Goal: Task Accomplishment & Management: Manage account settings

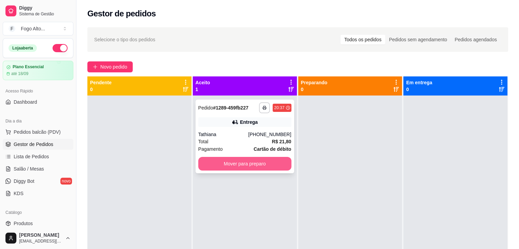
scroll to position [34, 0]
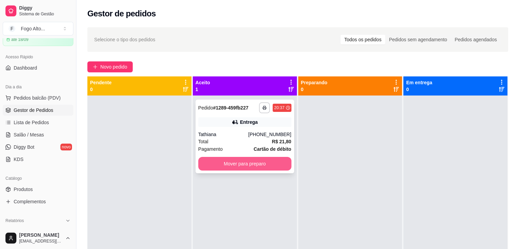
click at [232, 164] on button "Mover para preparo" at bounding box center [244, 164] width 93 height 14
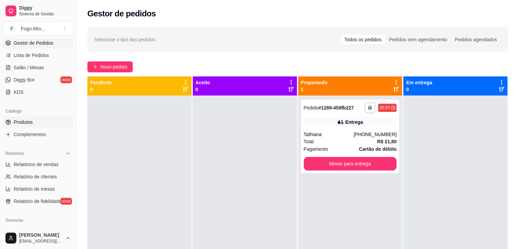
scroll to position [102, 0]
click at [25, 118] on span "Produtos" at bounding box center [23, 121] width 19 height 7
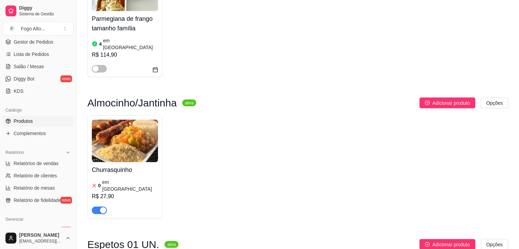
scroll to position [1366, 0]
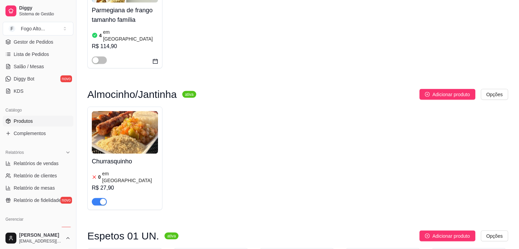
click at [138, 113] on img at bounding box center [125, 132] width 66 height 43
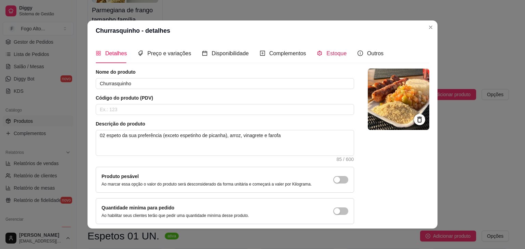
click at [329, 56] on span "Estoque" at bounding box center [336, 54] width 20 height 6
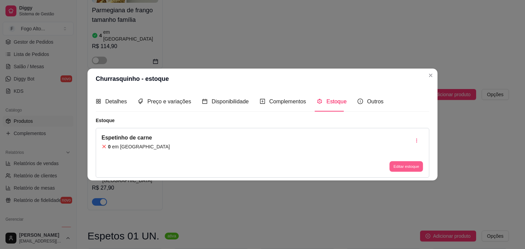
click at [405, 170] on button "Editar estoque" at bounding box center [405, 166] width 33 height 11
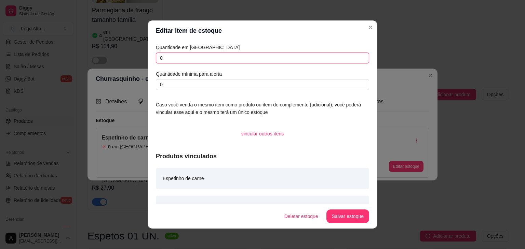
click at [194, 59] on input "0" at bounding box center [262, 58] width 213 height 11
type input "0"
type input "1"
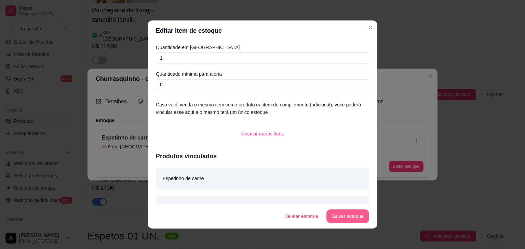
click at [354, 221] on button "Salvar estoque" at bounding box center [347, 217] width 43 height 14
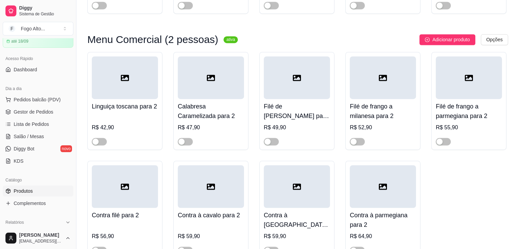
scroll to position [0, 0]
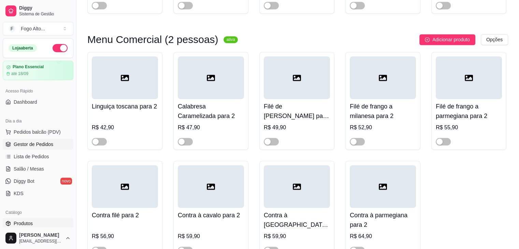
click at [35, 141] on span "Gestor de Pedidos" at bounding box center [34, 144] width 40 height 7
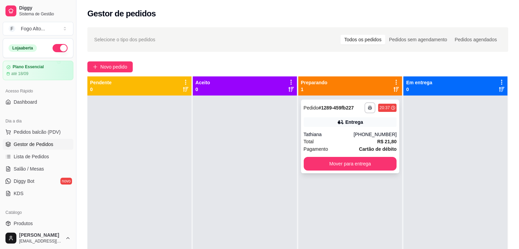
click at [360, 139] on div "Total R$ 21,80" at bounding box center [350, 142] width 93 height 8
click at [349, 131] on div "Tathiana" at bounding box center [329, 134] width 50 height 7
click at [0, 128] on div "Dia a dia Pedidos balcão (PDV) Gestor de Pedidos Lista de Pedidos Salão / Mesas…" at bounding box center [38, 157] width 76 height 89
click at [339, 164] on button "Mover para entrega" at bounding box center [350, 164] width 93 height 14
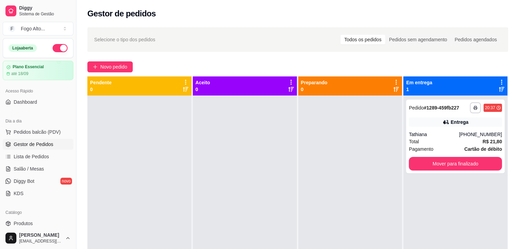
click at [114, 239] on div at bounding box center [139, 220] width 104 height 249
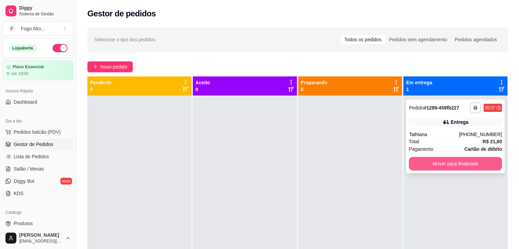
click at [436, 165] on button "Mover para finalizado" at bounding box center [455, 164] width 93 height 14
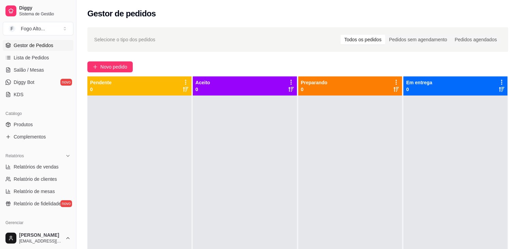
scroll to position [102, 0]
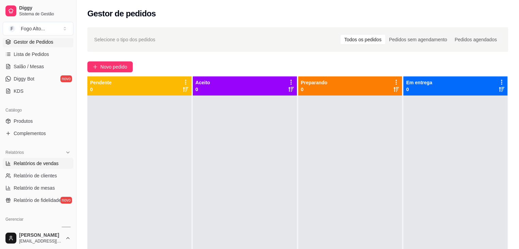
click at [57, 165] on span "Relatórios de vendas" at bounding box center [36, 163] width 45 height 7
click at [38, 167] on link "Relatórios de vendas" at bounding box center [38, 163] width 71 height 11
click at [36, 163] on span "Relatórios de vendas" at bounding box center [36, 163] width 45 height 7
click at [43, 177] on span "Relatório de clientes" at bounding box center [35, 175] width 43 height 7
